Goal: Check status: Check status

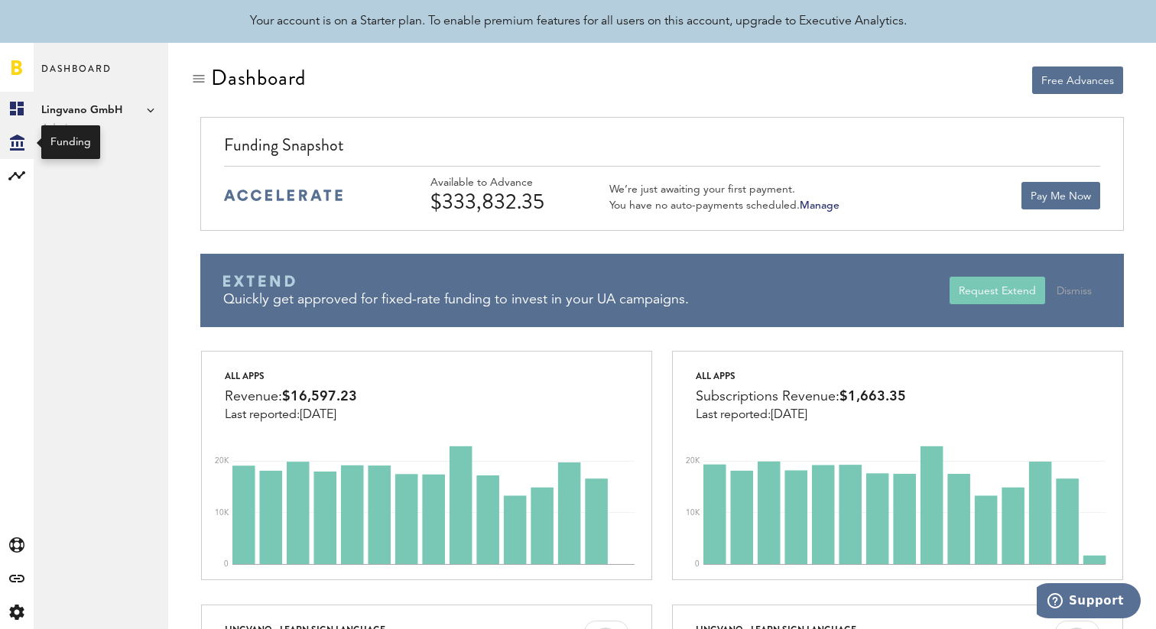
click at [28, 145] on div "Created with Sketch." at bounding box center [17, 142] width 34 height 34
click at [119, 141] on link "Transactions" at bounding box center [101, 142] width 135 height 34
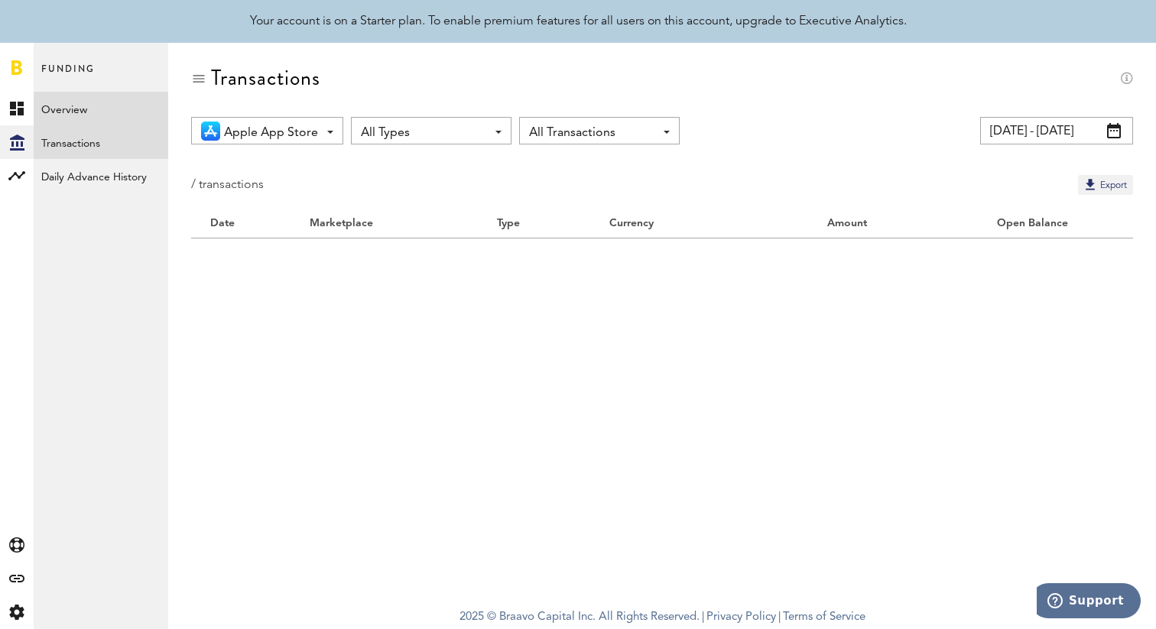
click at [96, 109] on link "Overview" at bounding box center [101, 109] width 135 height 34
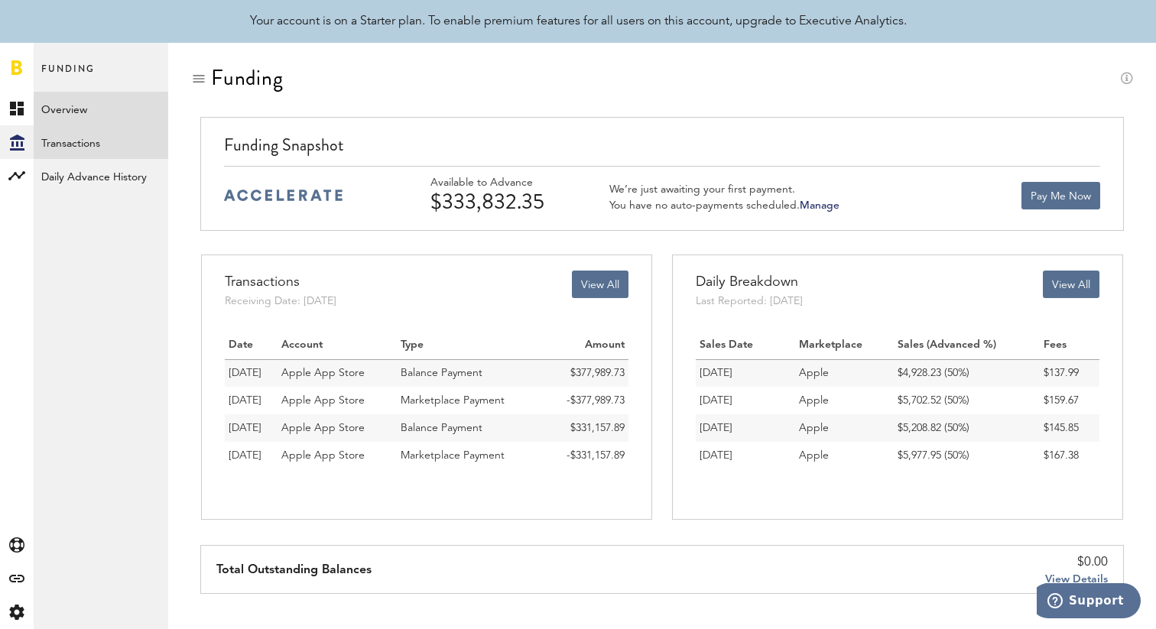
click at [92, 145] on link "Transactions" at bounding box center [101, 142] width 135 height 34
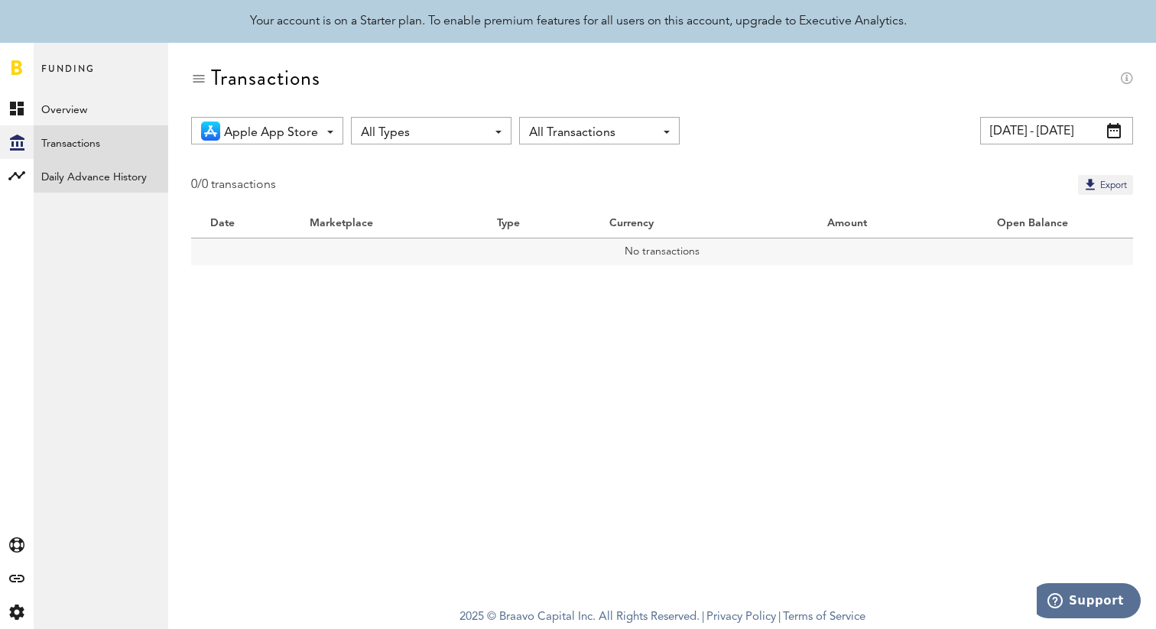
click at [87, 180] on link "Daily Advance History" at bounding box center [101, 176] width 135 height 34
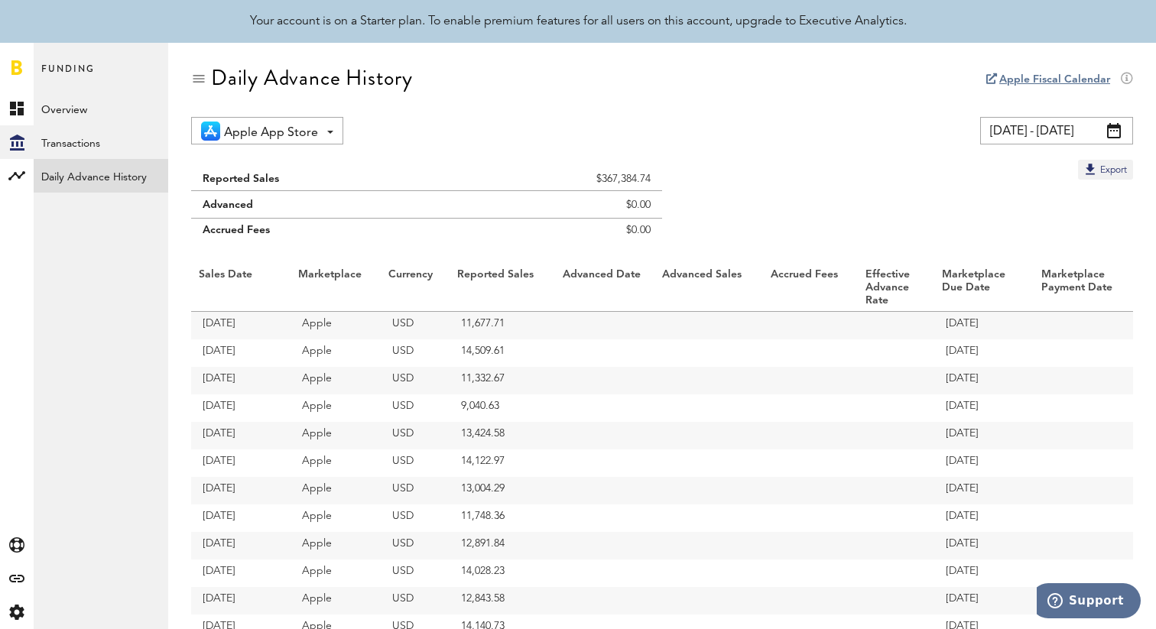
click at [317, 140] on span "Apple App Store" at bounding box center [271, 133] width 94 height 26
click at [466, 114] on div "Daily Advance History" at bounding box center [662, 91] width 942 height 51
